Goal: Transaction & Acquisition: Download file/media

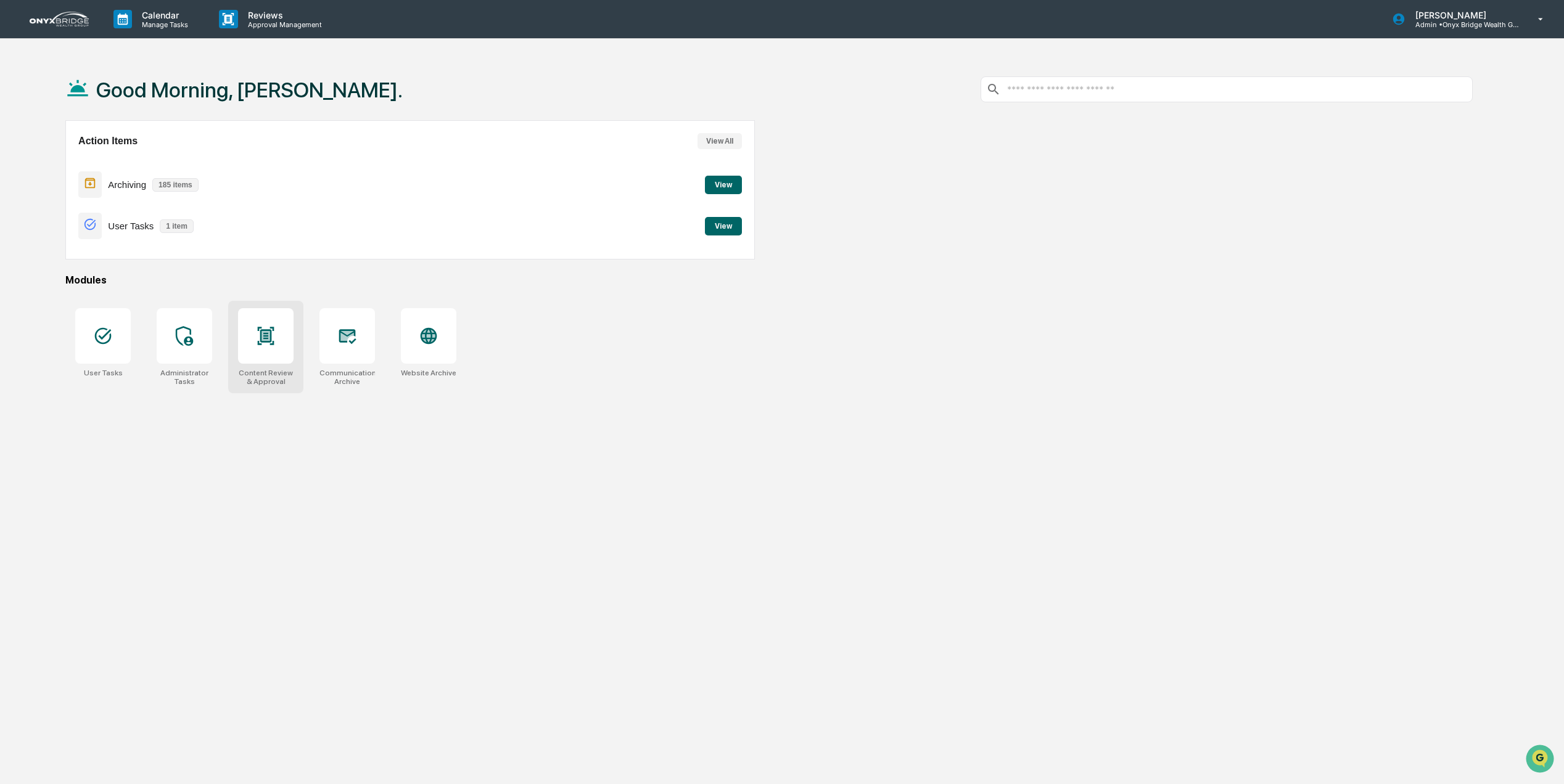
click at [289, 348] on div at bounding box center [266, 336] width 56 height 56
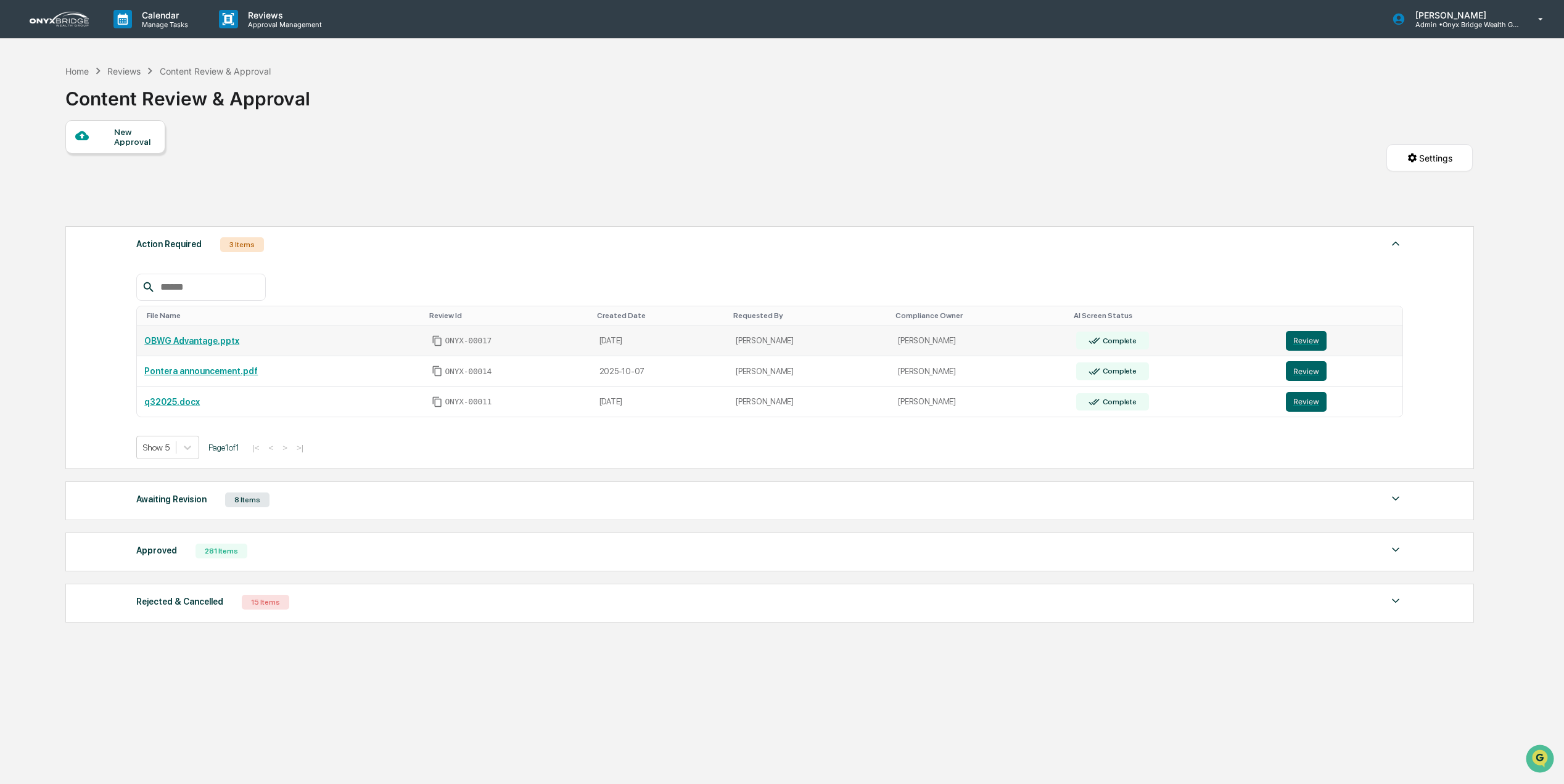
click at [205, 338] on td "OBWG Advantage.pptx" at bounding box center [280, 340] width 286 height 31
click at [196, 345] on link "OBWG Advantage.pptx" at bounding box center [191, 340] width 95 height 10
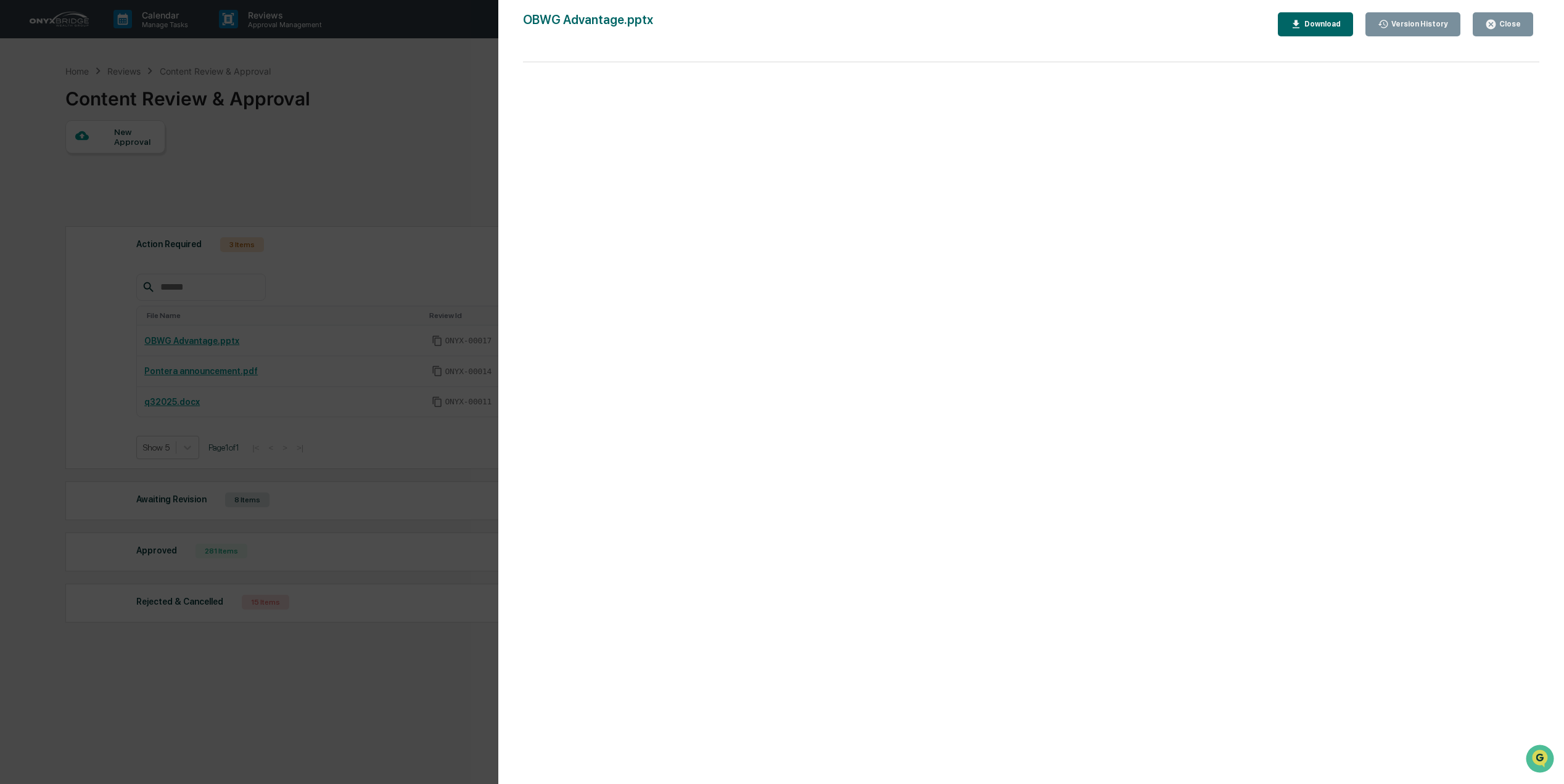
click at [1491, 27] on icon "button" at bounding box center [1491, 24] width 9 height 9
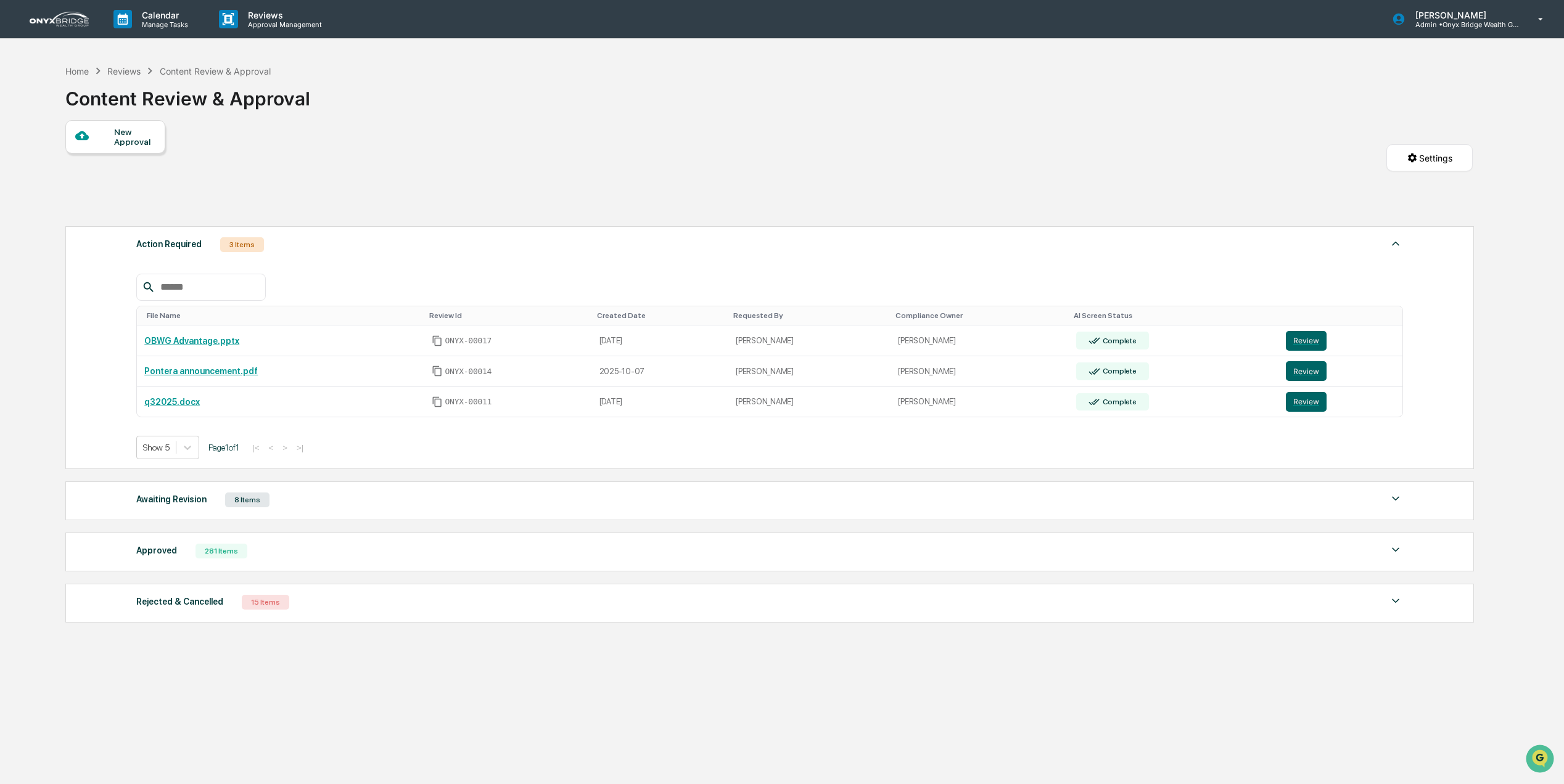
click at [240, 506] on div "8 Items" at bounding box center [247, 499] width 44 height 15
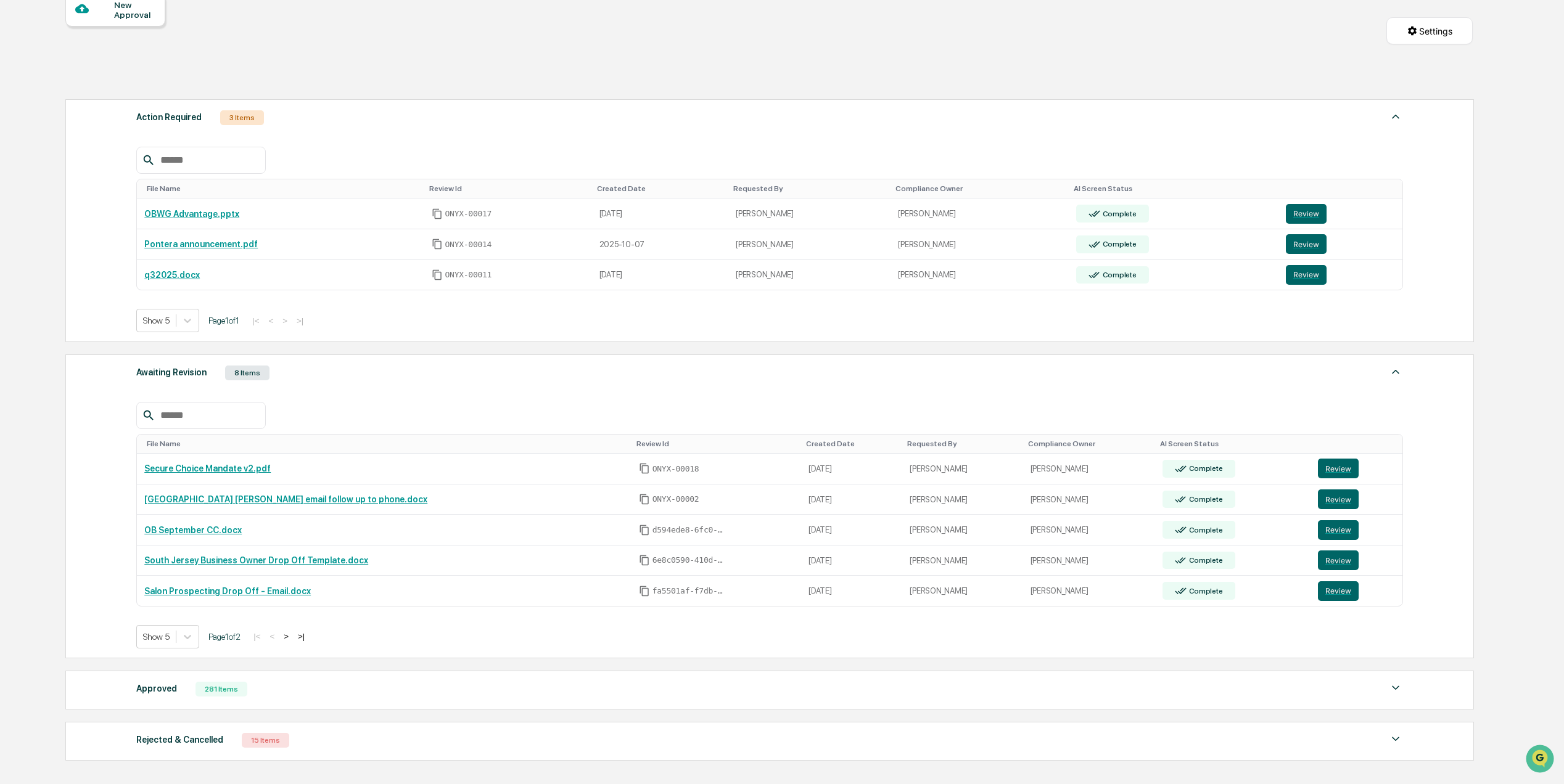
scroll to position [164, 0]
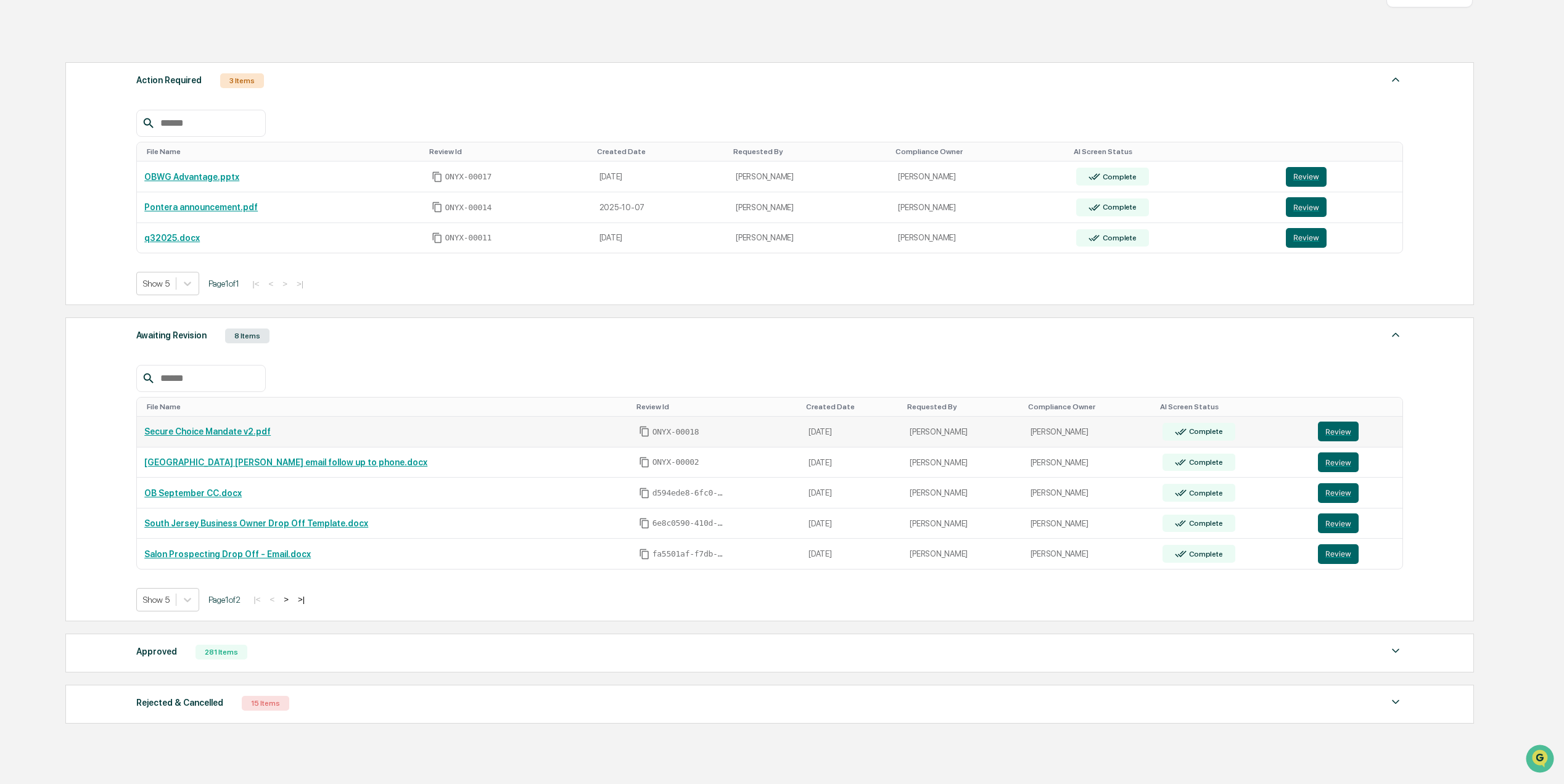
click at [231, 436] on link "Secure Choice Mandate v2.pdf" at bounding box center [207, 431] width 127 height 10
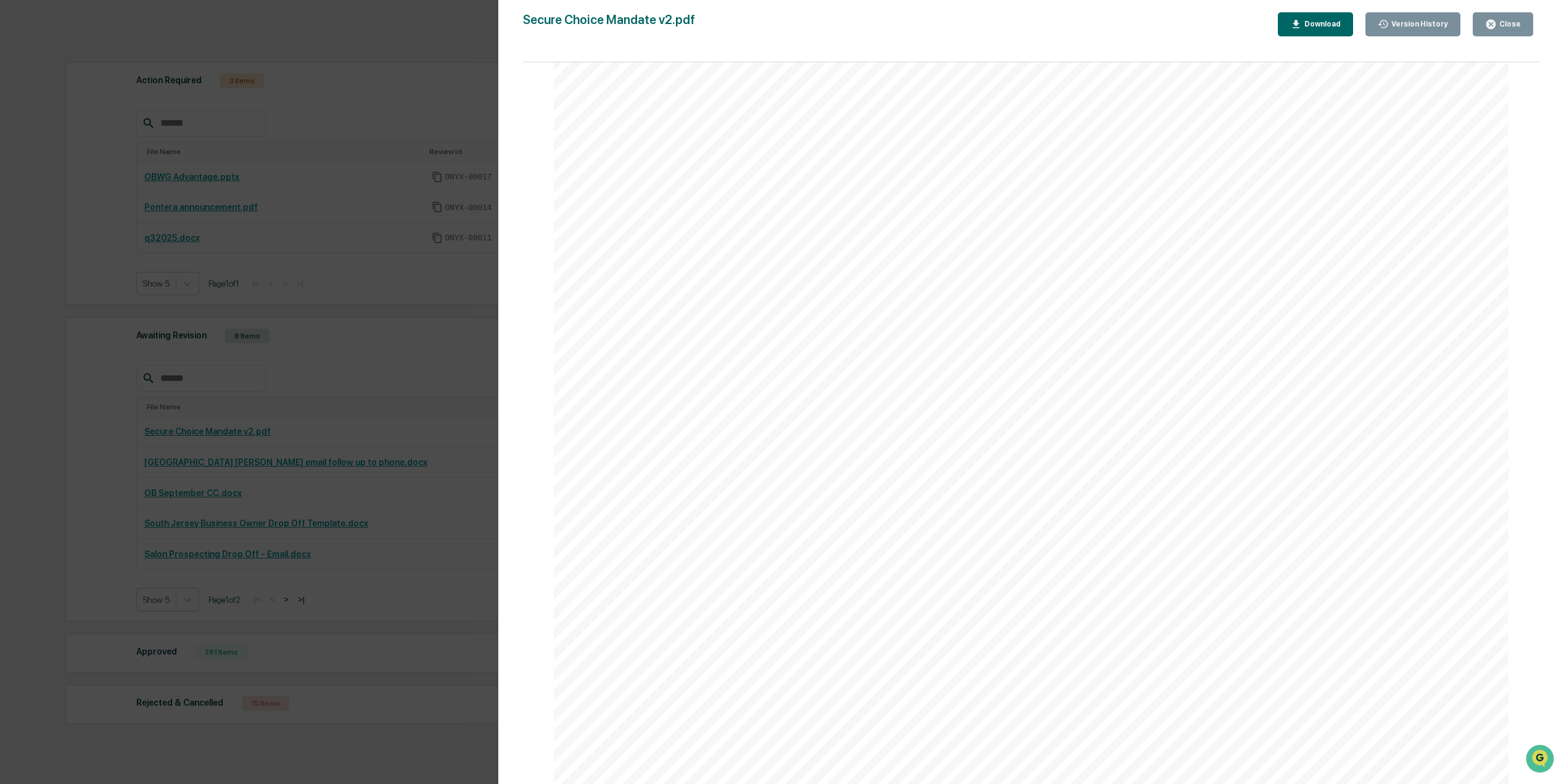
scroll to position [0, 0]
click at [1505, 19] on div "Close" at bounding box center [1502, 24] width 35 height 12
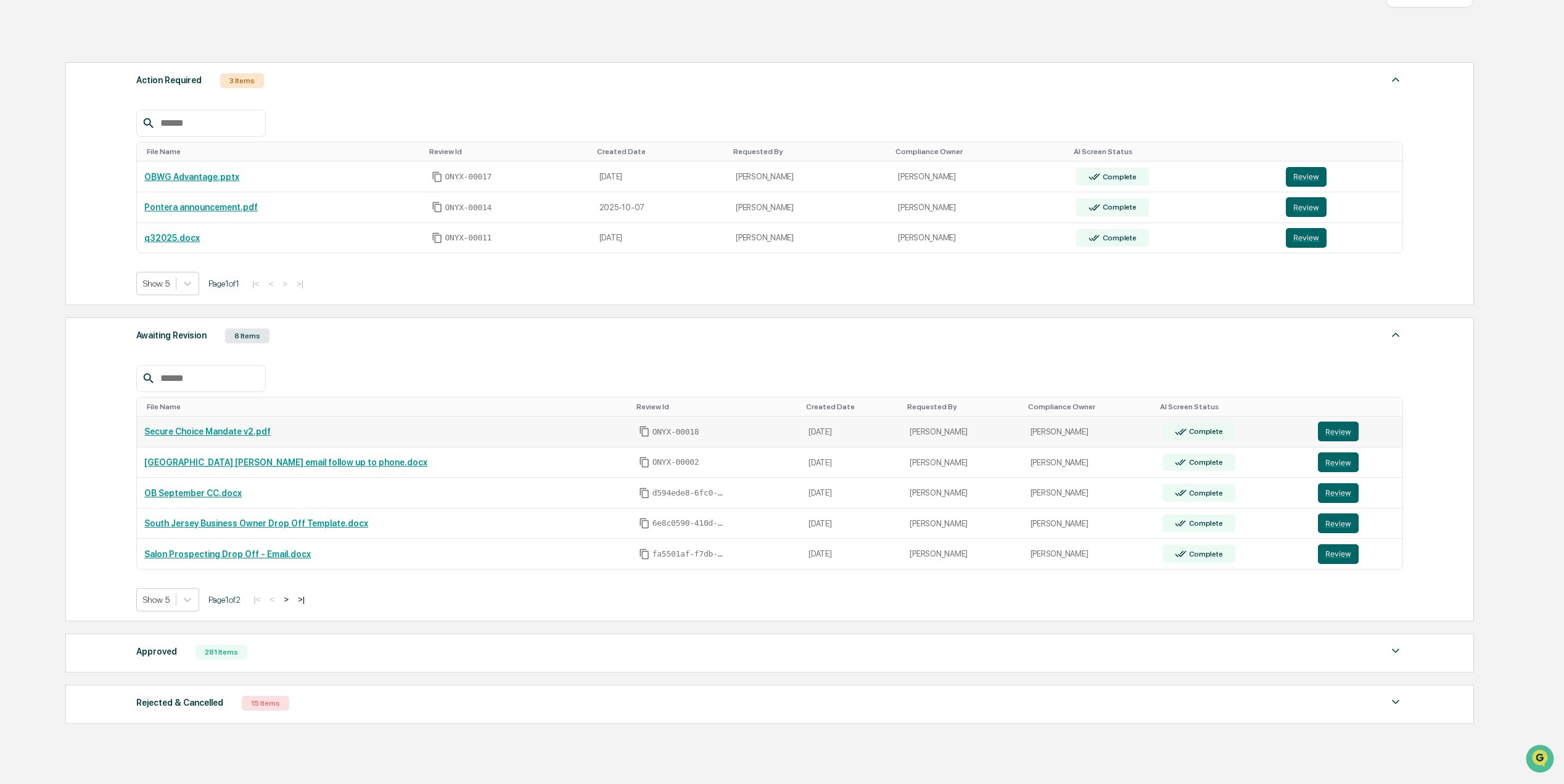
click at [202, 436] on link "Secure Choice Mandate v2.pdf" at bounding box center [207, 431] width 127 height 10
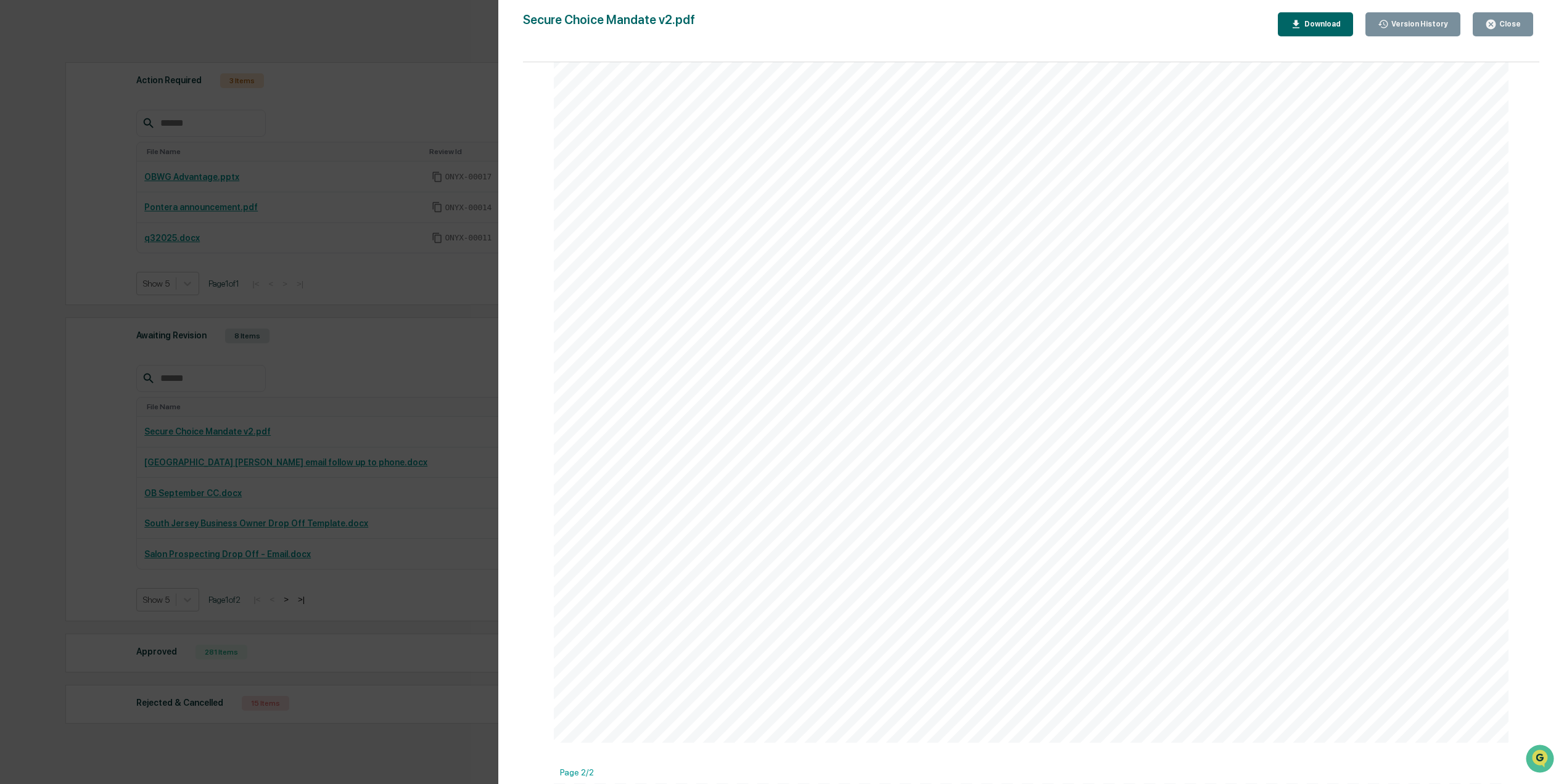
scroll to position [410, 0]
click at [1511, 20] on div "Close" at bounding box center [1508, 24] width 24 height 9
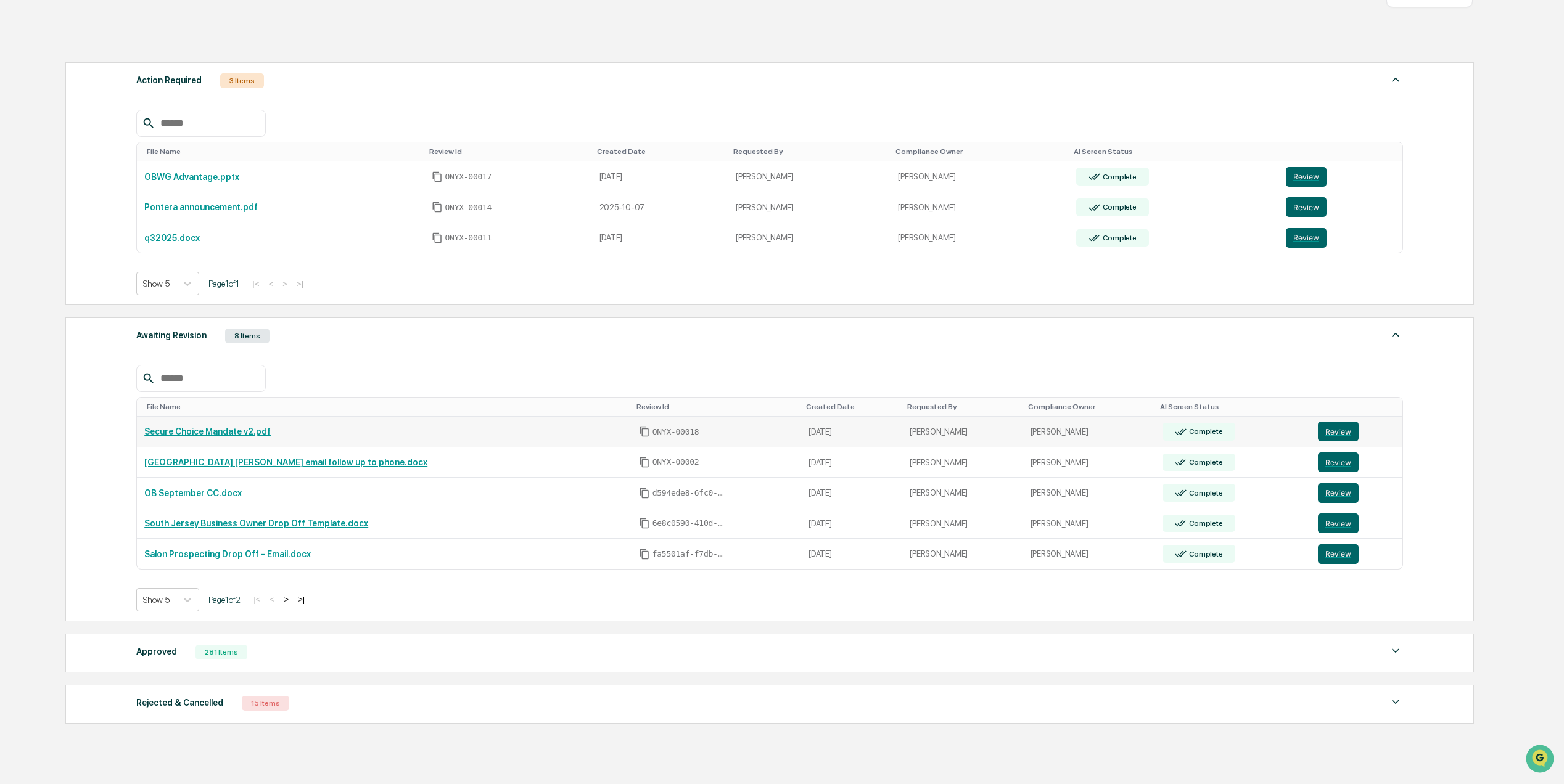
click at [218, 436] on link "Secure Choice Mandate v2.pdf" at bounding box center [207, 431] width 127 height 10
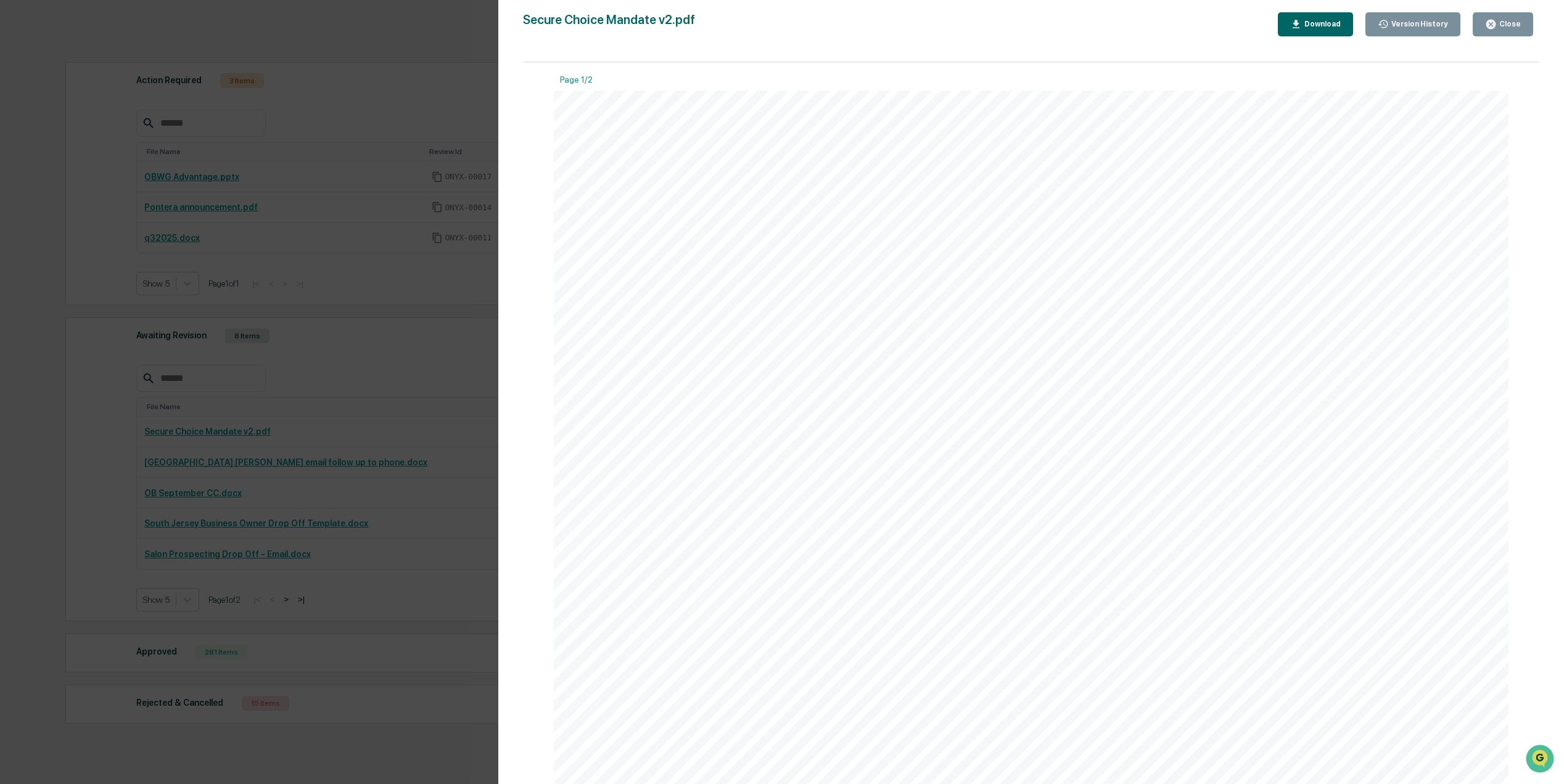
click at [1340, 11] on div "Version History 10/13/2025, 09:39 PM Nancy Ciliberti Secure Choice Mandate v2.p…" at bounding box center [1031, 404] width 1065 height 808
click at [1340, 13] on button "Download" at bounding box center [1315, 24] width 76 height 24
click at [1339, 31] on button "Download" at bounding box center [1315, 24] width 76 height 24
